Goal: Information Seeking & Learning: Check status

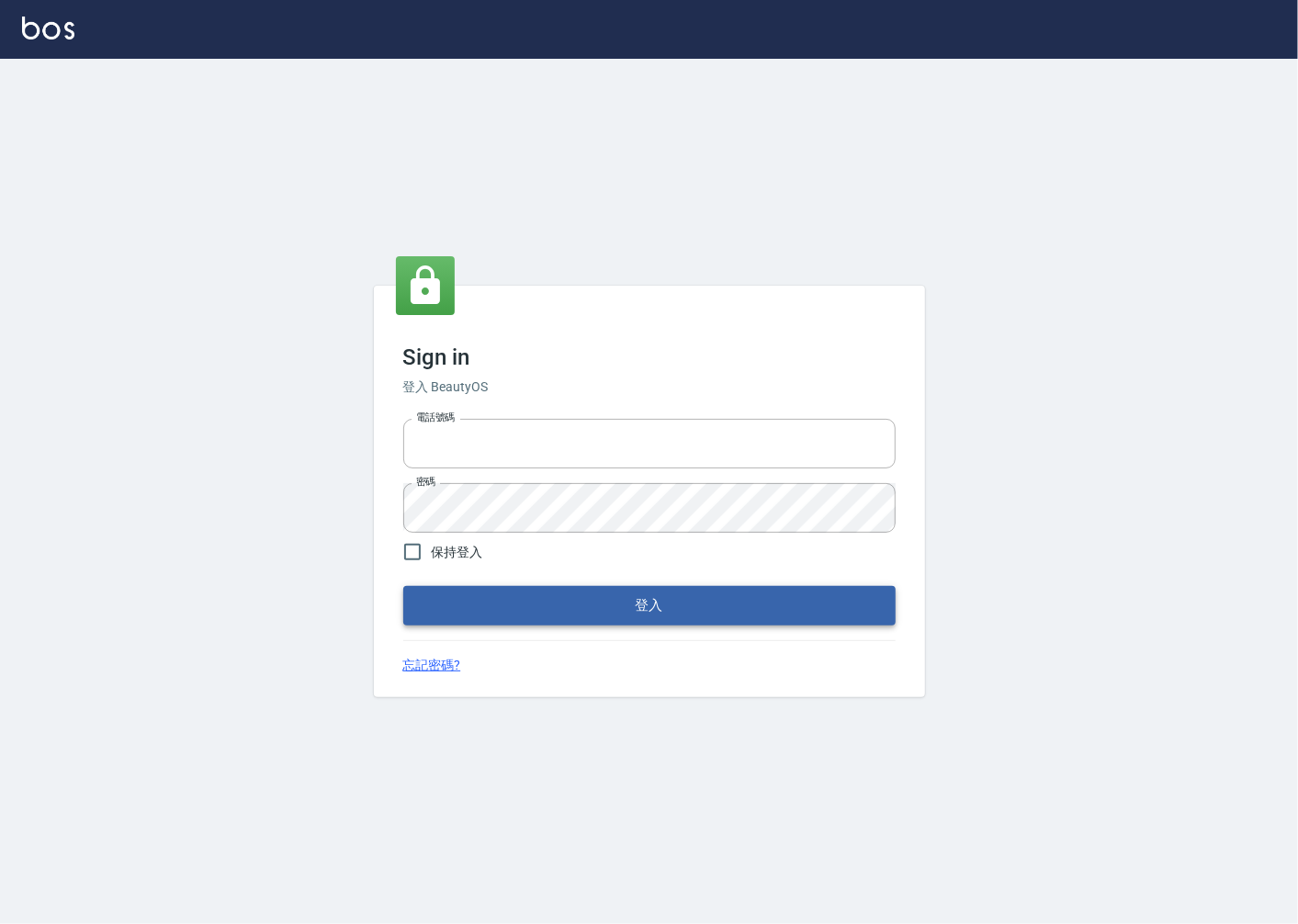
type input "0918920985"
click at [582, 603] on button "登入" at bounding box center [649, 605] width 492 height 39
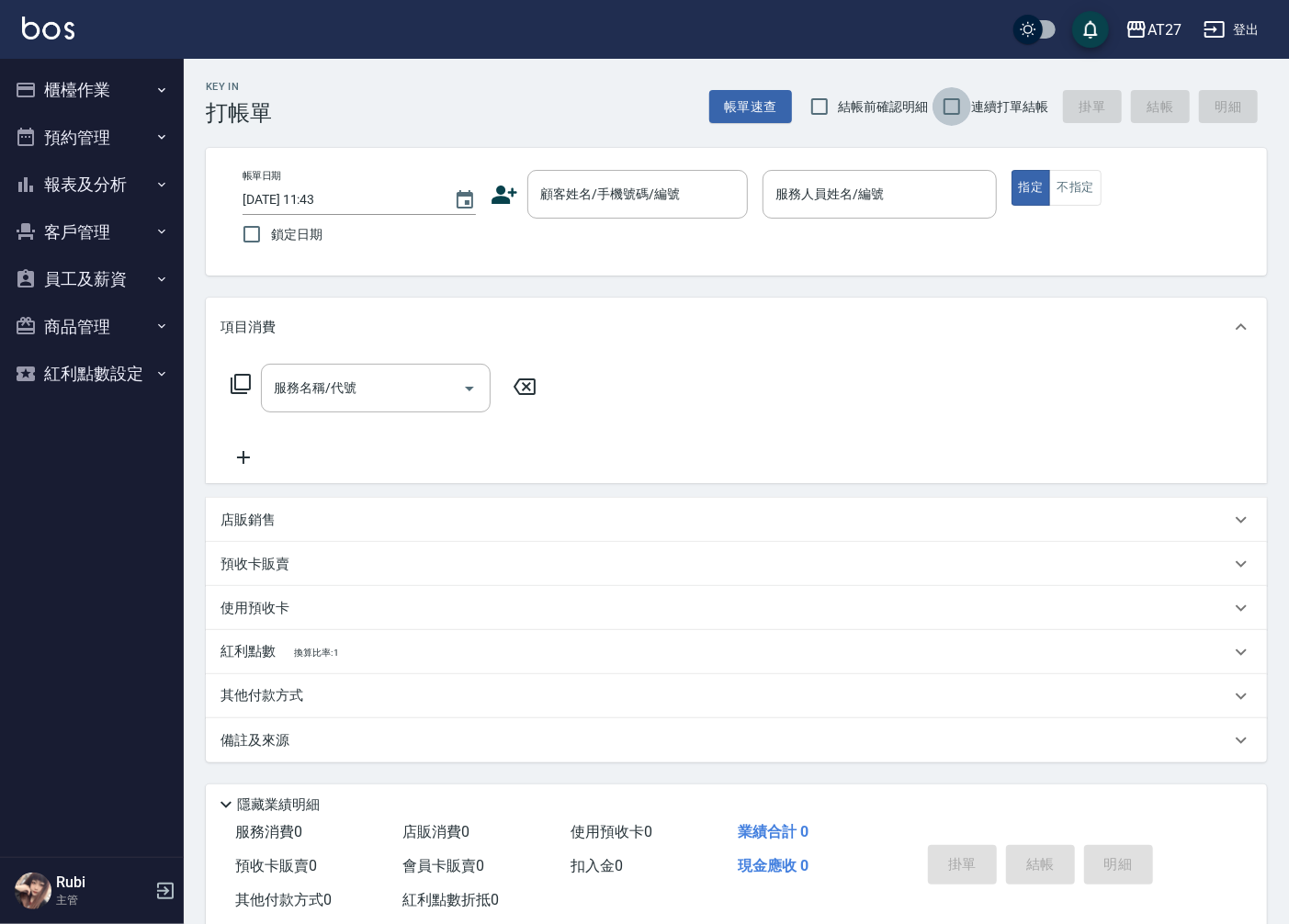
click at [964, 102] on input "連續打單結帳" at bounding box center [952, 107] width 39 height 39
checkbox input "true"
click at [118, 172] on button "報表及分析" at bounding box center [92, 185] width 169 height 48
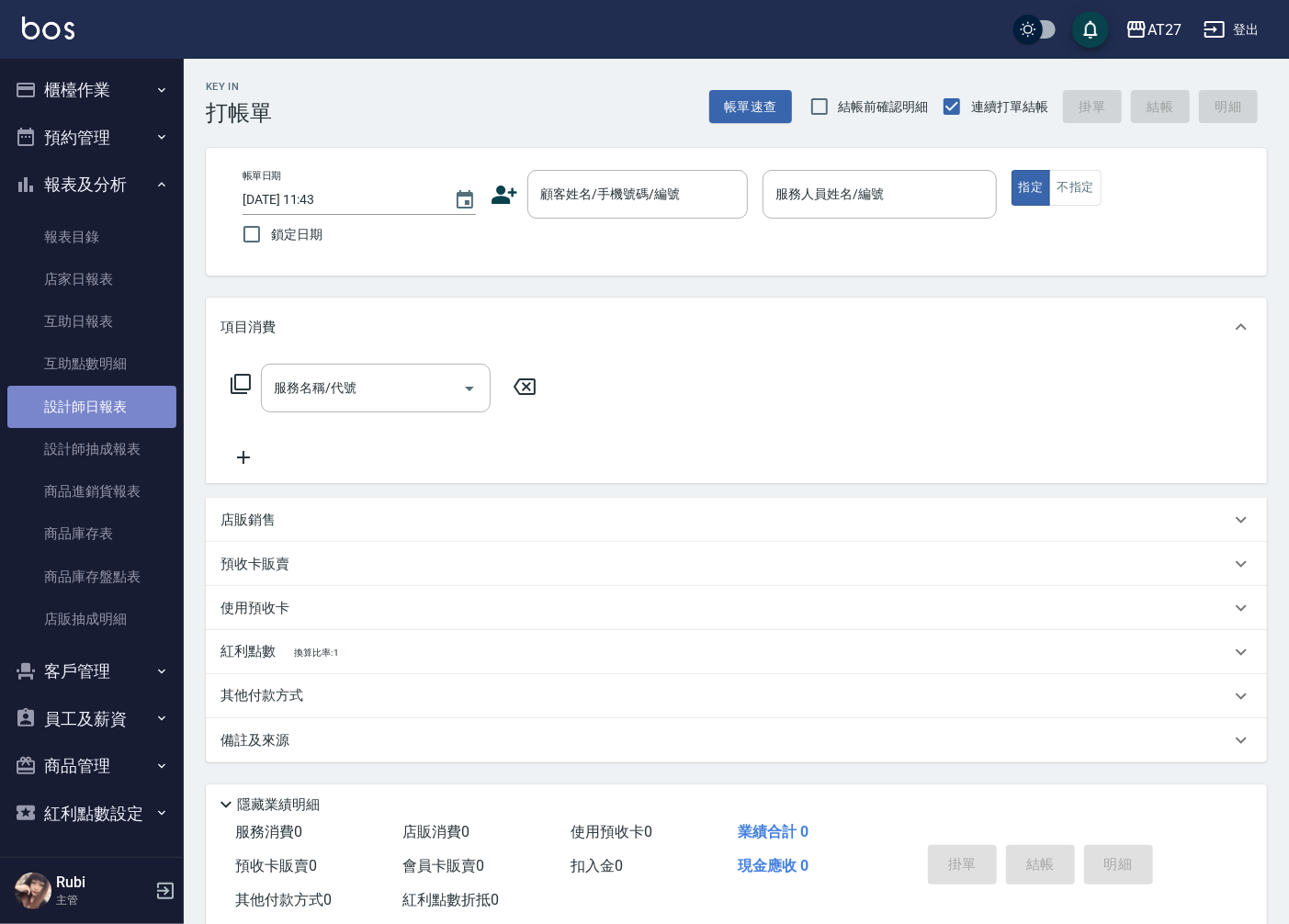
click at [104, 403] on link "設計師日報表" at bounding box center [92, 408] width 169 height 42
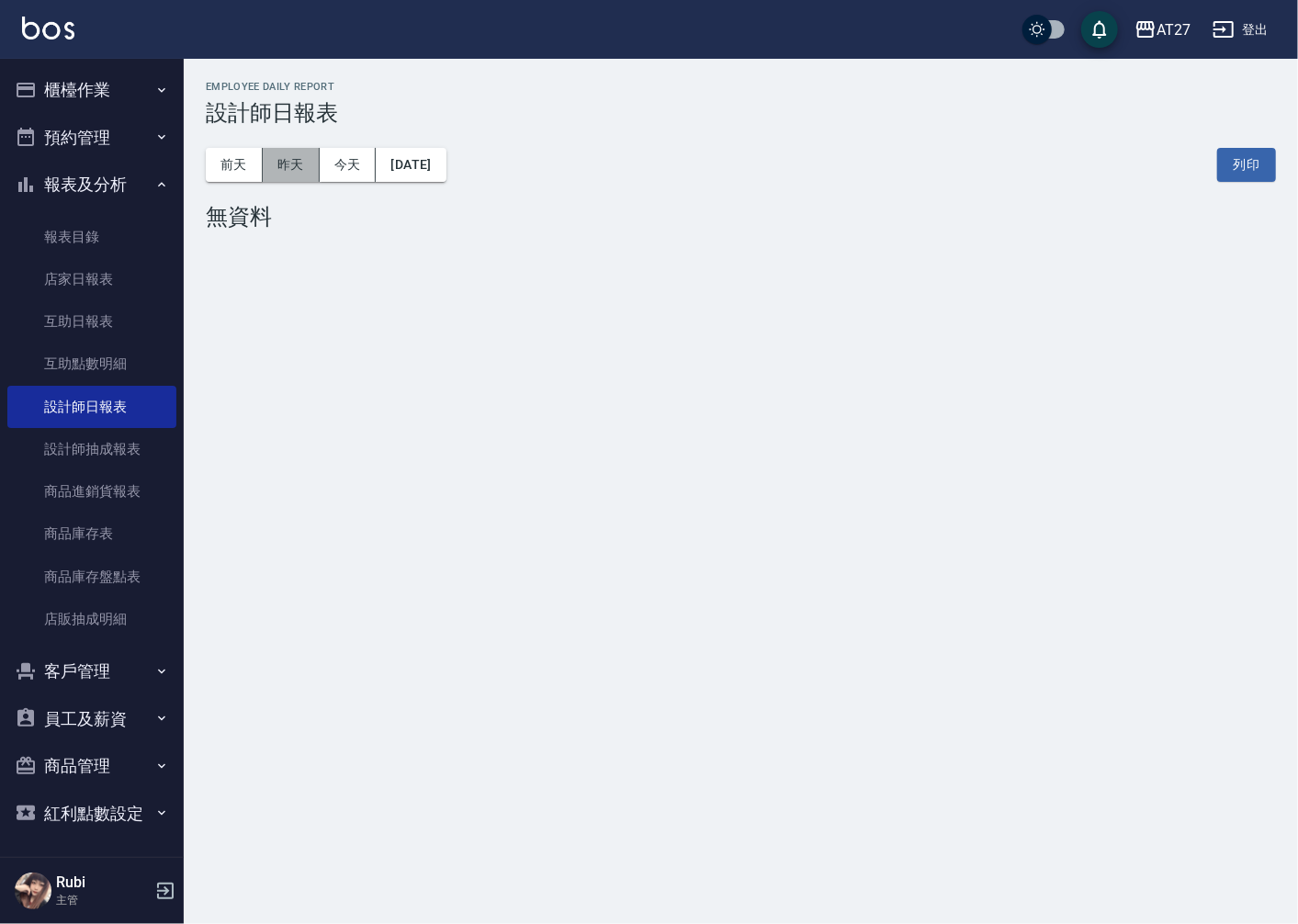
click at [292, 158] on button "昨天" at bounding box center [291, 165] width 57 height 34
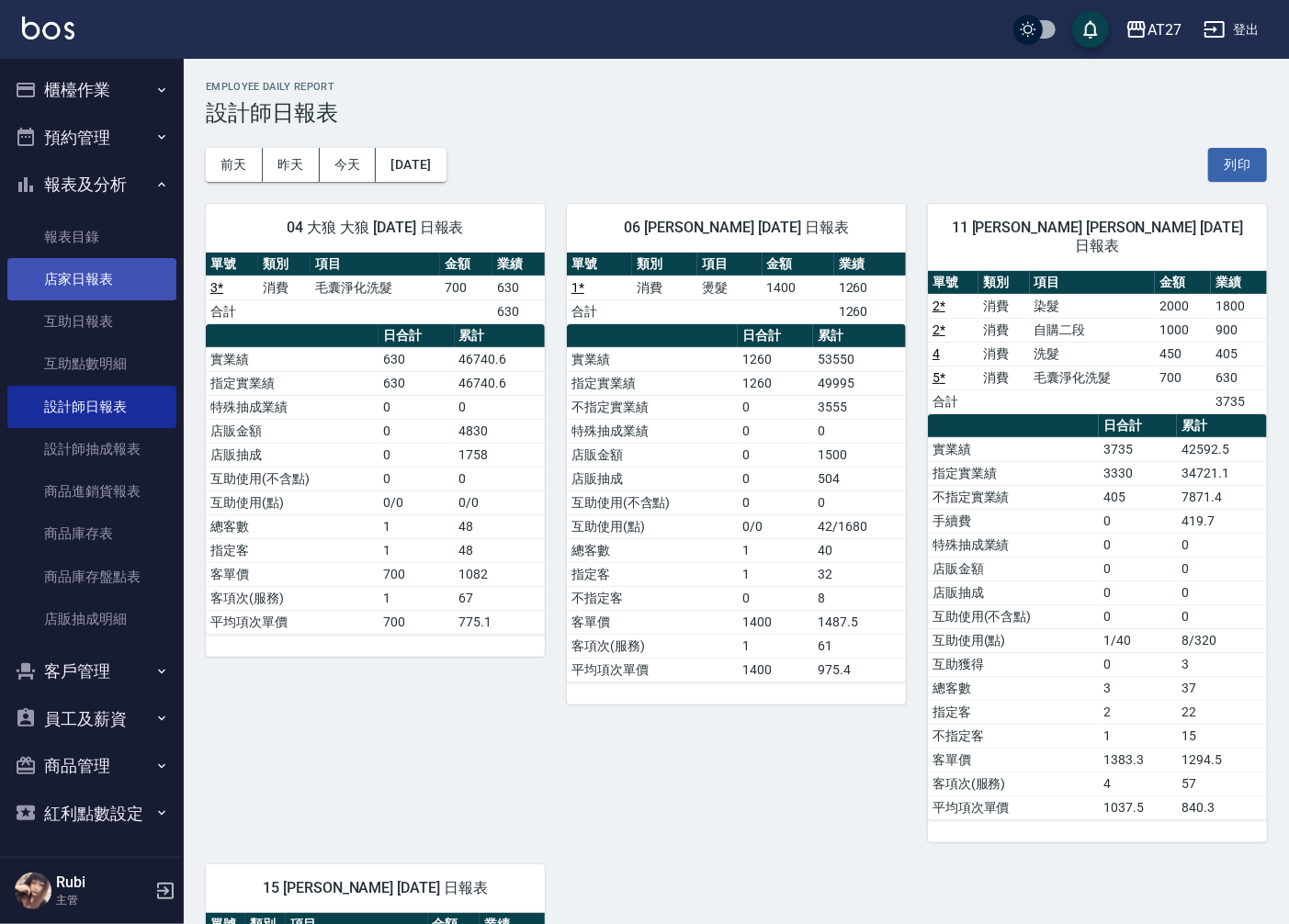
click at [92, 296] on link "店家日報表" at bounding box center [92, 279] width 169 height 42
